Goal: Check status

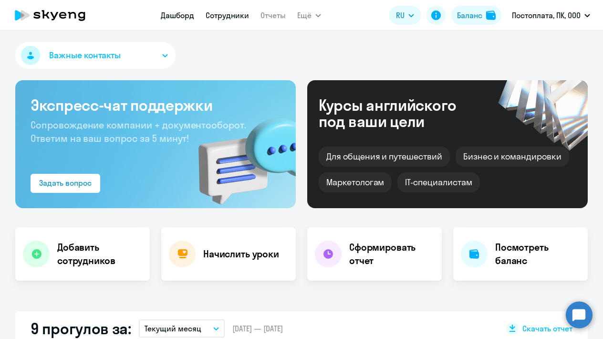
click at [230, 18] on link "Сотрудники" at bounding box center [227, 15] width 43 height 10
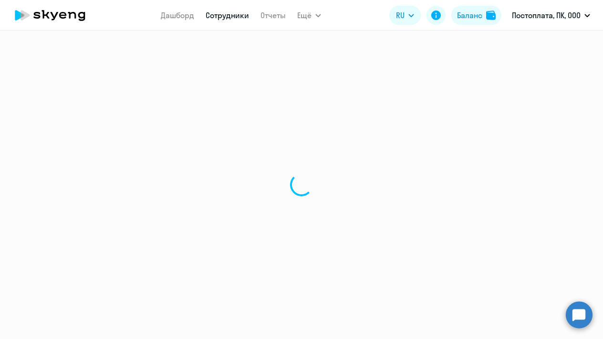
select select "30"
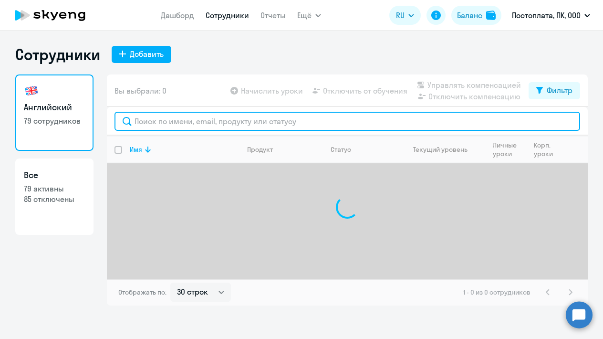
click at [200, 124] on input "text" at bounding box center [348, 121] width 466 height 19
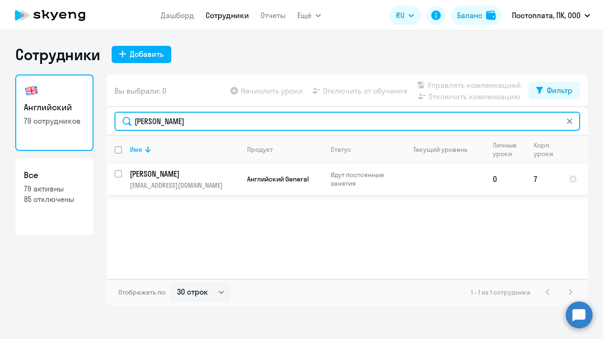
type input "[PERSON_NAME]"
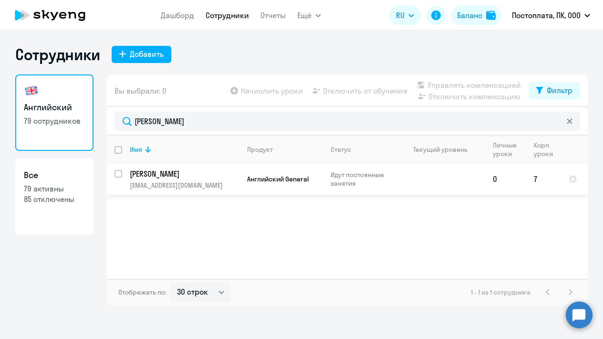
click at [164, 173] on p "[PERSON_NAME]" at bounding box center [184, 173] width 108 height 10
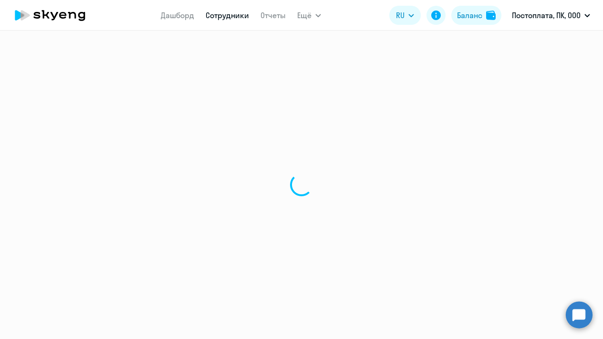
select select "english"
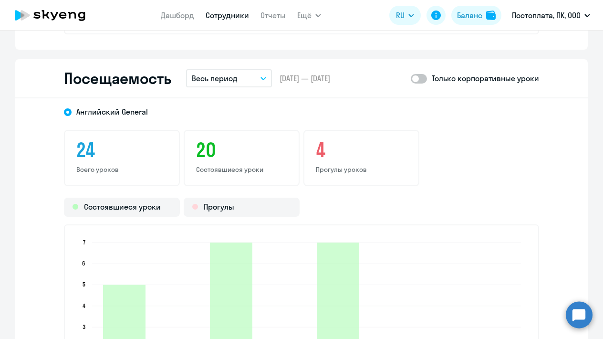
scroll to position [1115, 0]
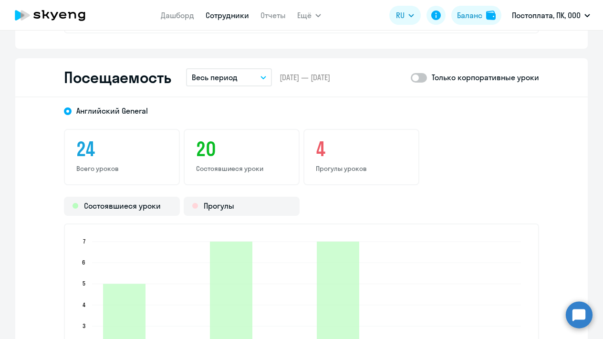
click at [414, 80] on span at bounding box center [419, 78] width 16 height 10
click at [411, 78] on input "checkbox" at bounding box center [410, 77] width 0 height 0
checkbox input "true"
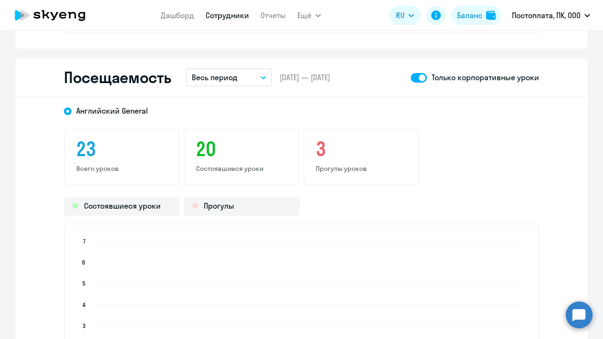
click at [220, 82] on p "Весь период" at bounding box center [215, 77] width 46 height 11
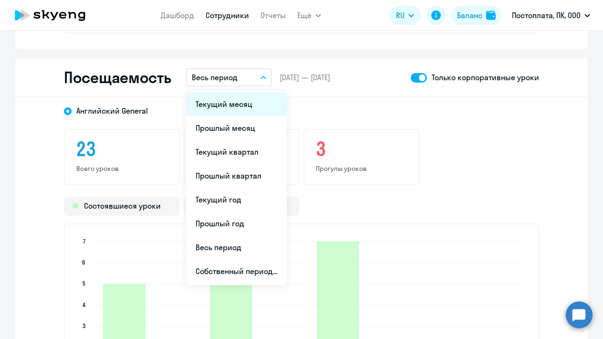
click at [214, 112] on li "Текущий месяц" at bounding box center [236, 104] width 101 height 24
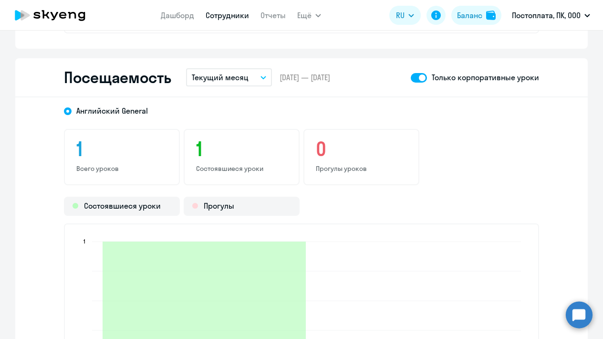
click at [235, 75] on p "Текущий месяц" at bounding box center [220, 77] width 57 height 11
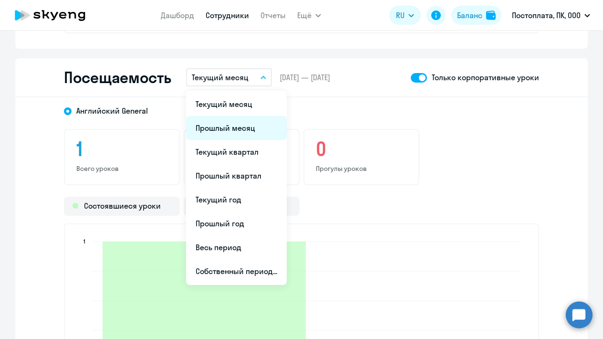
click at [224, 134] on li "Прошлый месяц" at bounding box center [236, 128] width 101 height 24
